Goal: Entertainment & Leisure: Consume media (video, audio)

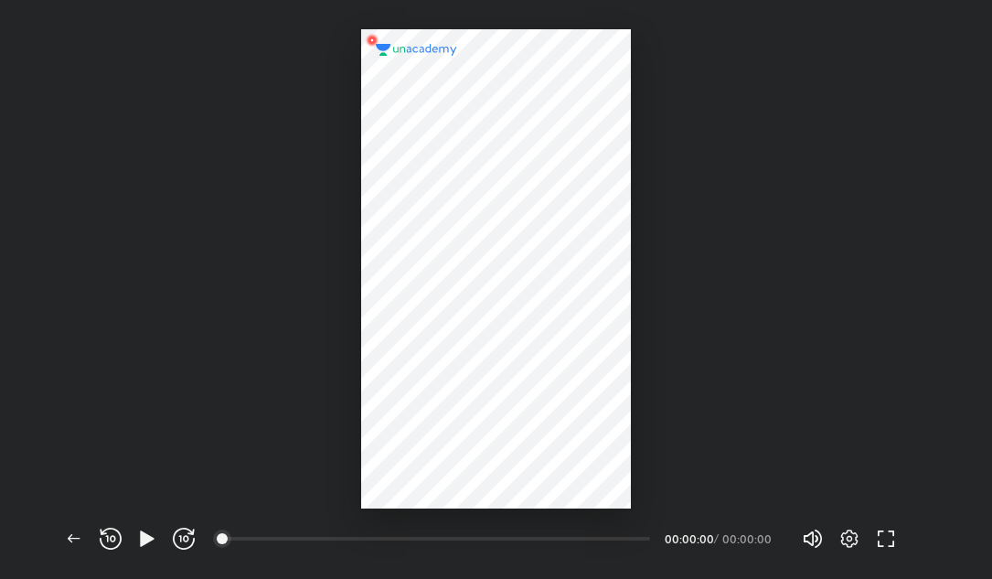
scroll to position [579, 992]
click at [140, 544] on icon "button" at bounding box center [147, 539] width 22 height 22
click at [852, 534] on icon "button" at bounding box center [850, 539] width 22 height 22
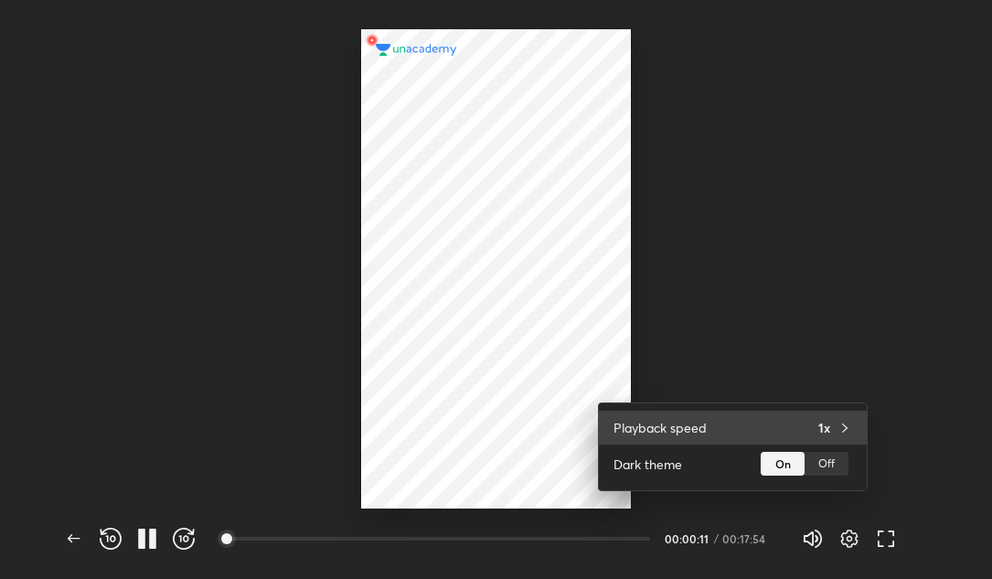
click at [807, 428] on div "Playback speed 1x" at bounding box center [733, 428] width 268 height 34
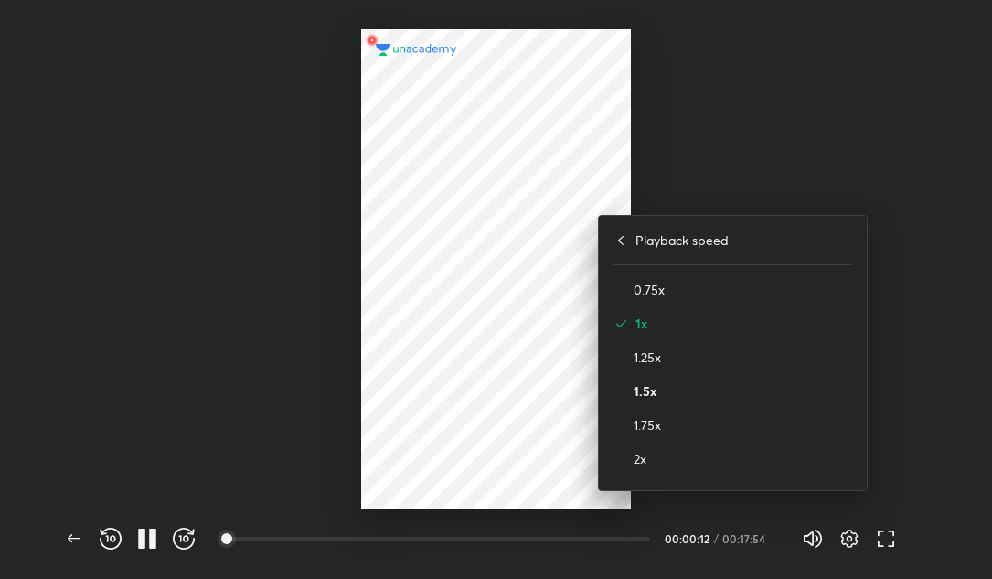
click at [684, 398] on h4 "1.5x" at bounding box center [743, 390] width 219 height 19
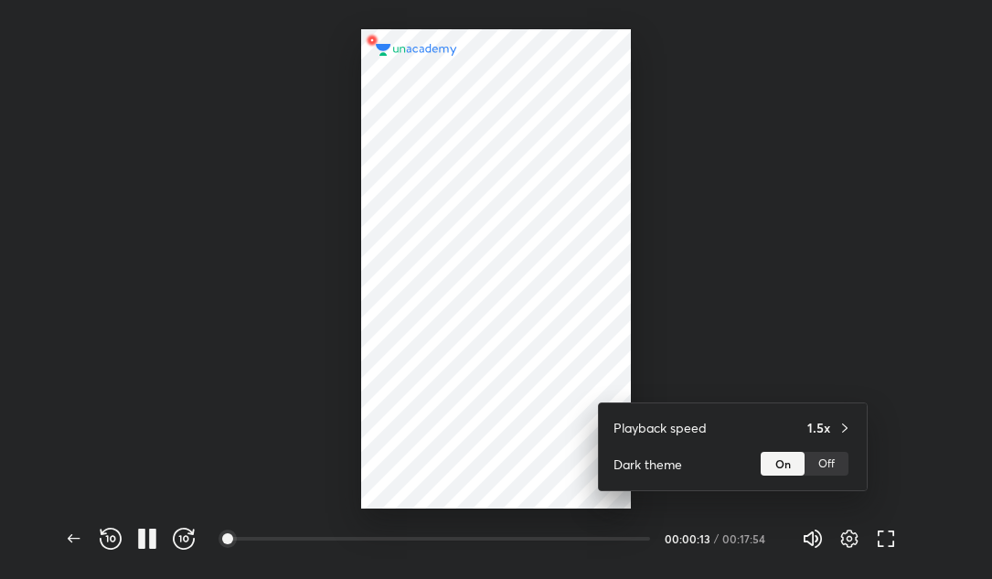
click at [775, 275] on div at bounding box center [496, 289] width 992 height 579
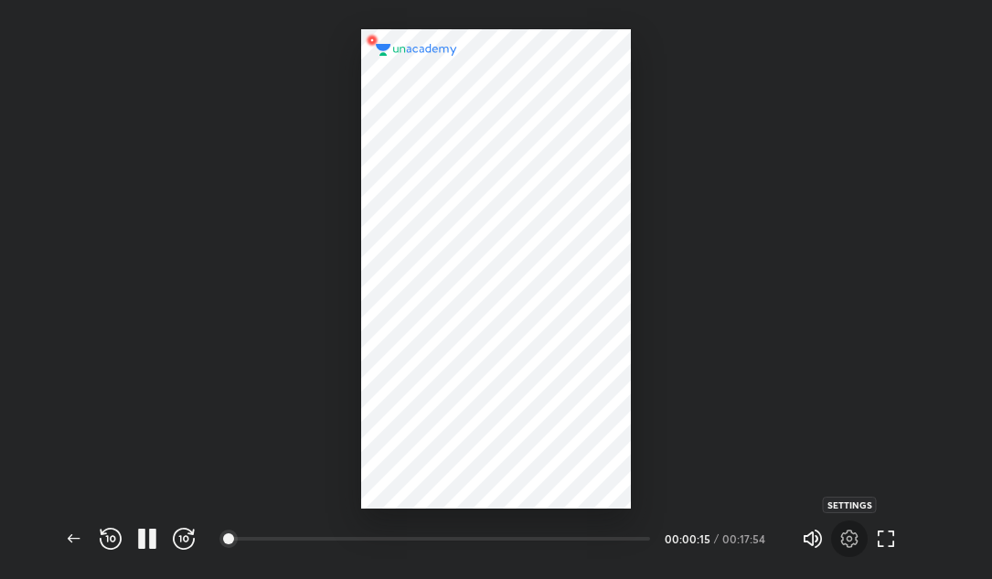
click at [855, 539] on icon "button" at bounding box center [850, 539] width 22 height 22
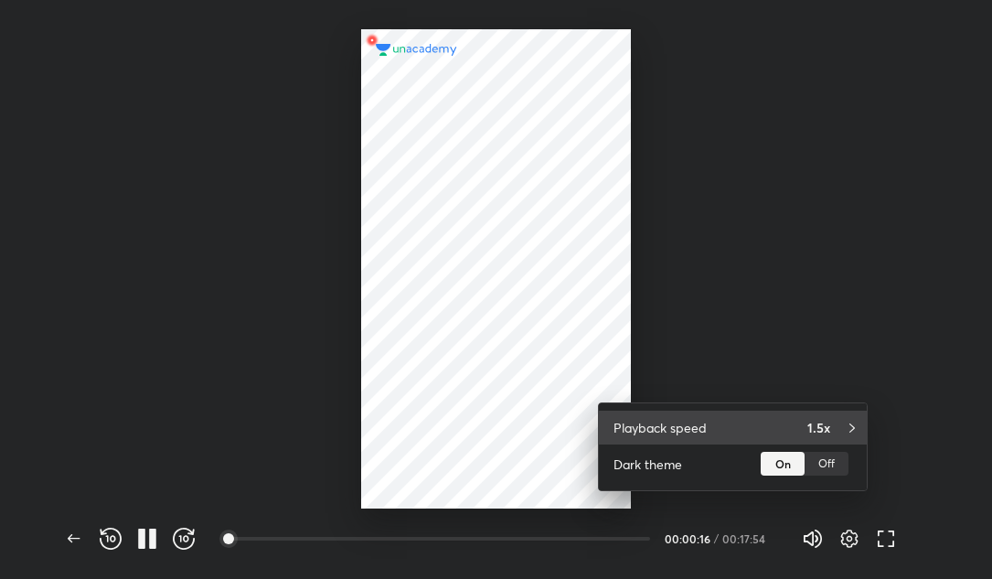
click at [787, 429] on div "Playback speed 1.5x" at bounding box center [733, 428] width 268 height 34
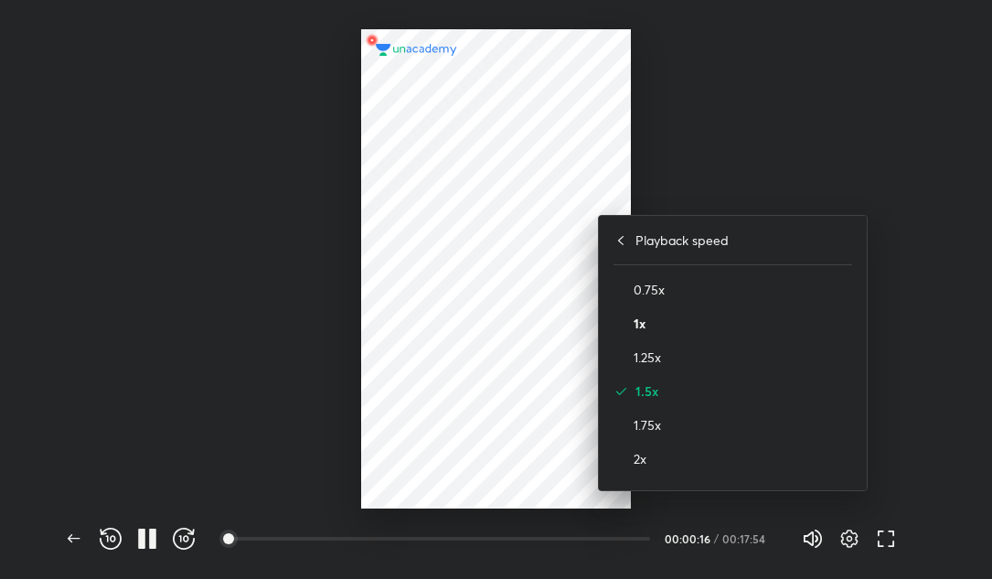
click at [700, 329] on h4 "1x" at bounding box center [743, 323] width 219 height 19
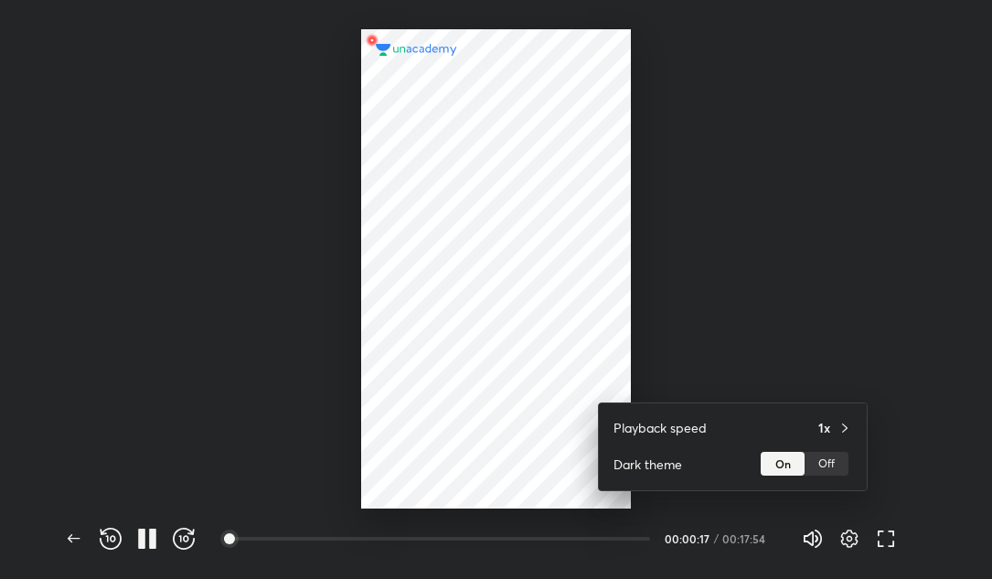
click at [760, 169] on div at bounding box center [496, 289] width 992 height 579
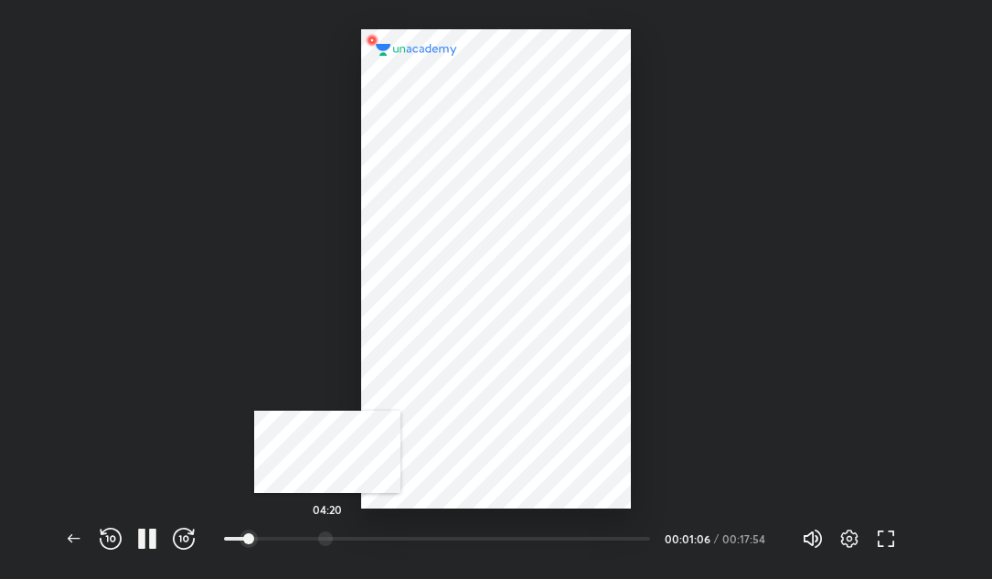
click at [324, 542] on div at bounding box center [325, 538] width 15 height 15
click at [343, 540] on div at bounding box center [340, 538] width 15 height 15
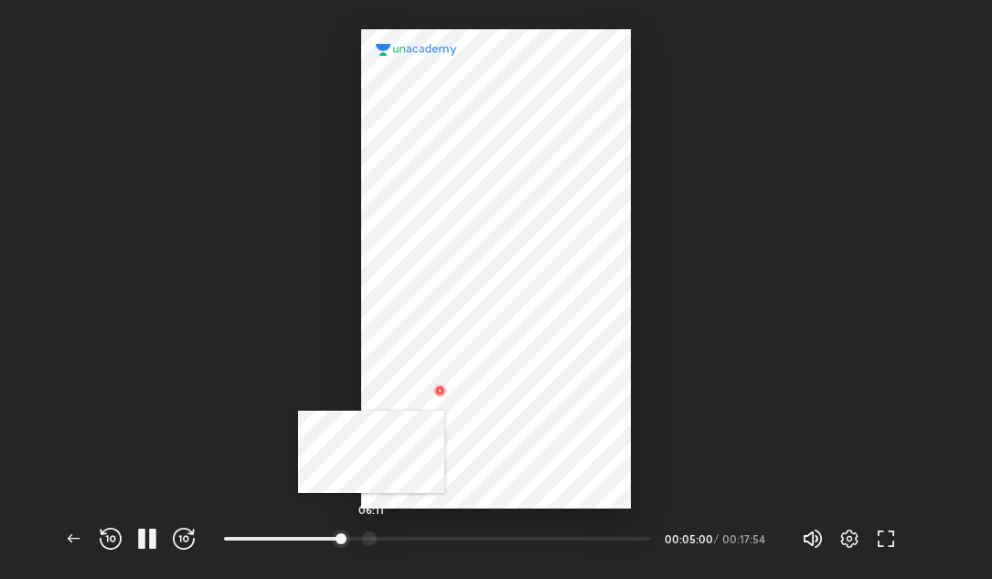
click at [371, 540] on div at bounding box center [369, 538] width 15 height 15
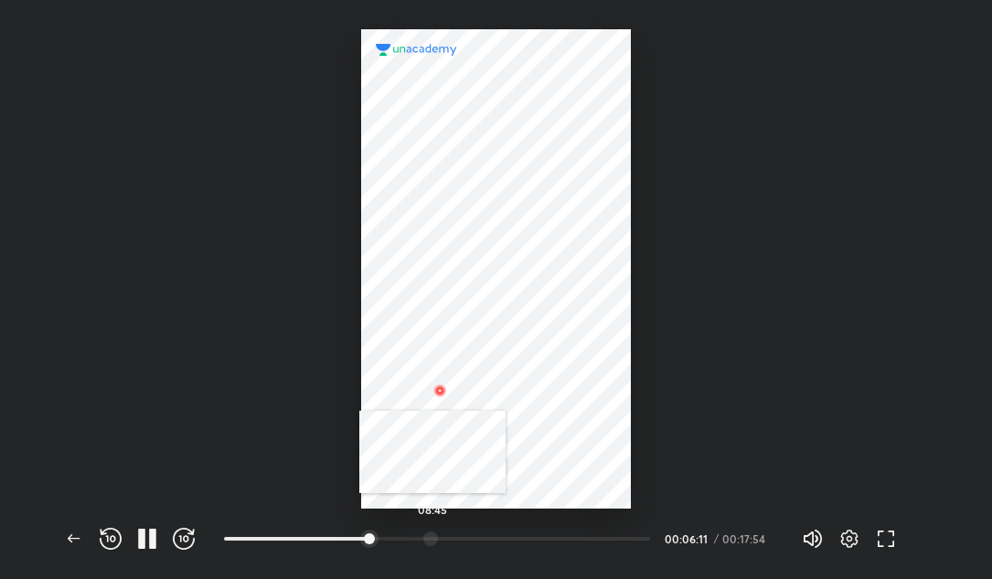
click at [433, 538] on div at bounding box center [430, 538] width 15 height 15
click at [465, 537] on div at bounding box center [462, 538] width 15 height 15
click at [508, 536] on div at bounding box center [505, 538] width 15 height 15
click at [513, 536] on div at bounding box center [505, 538] width 15 height 15
